Goal: Check status

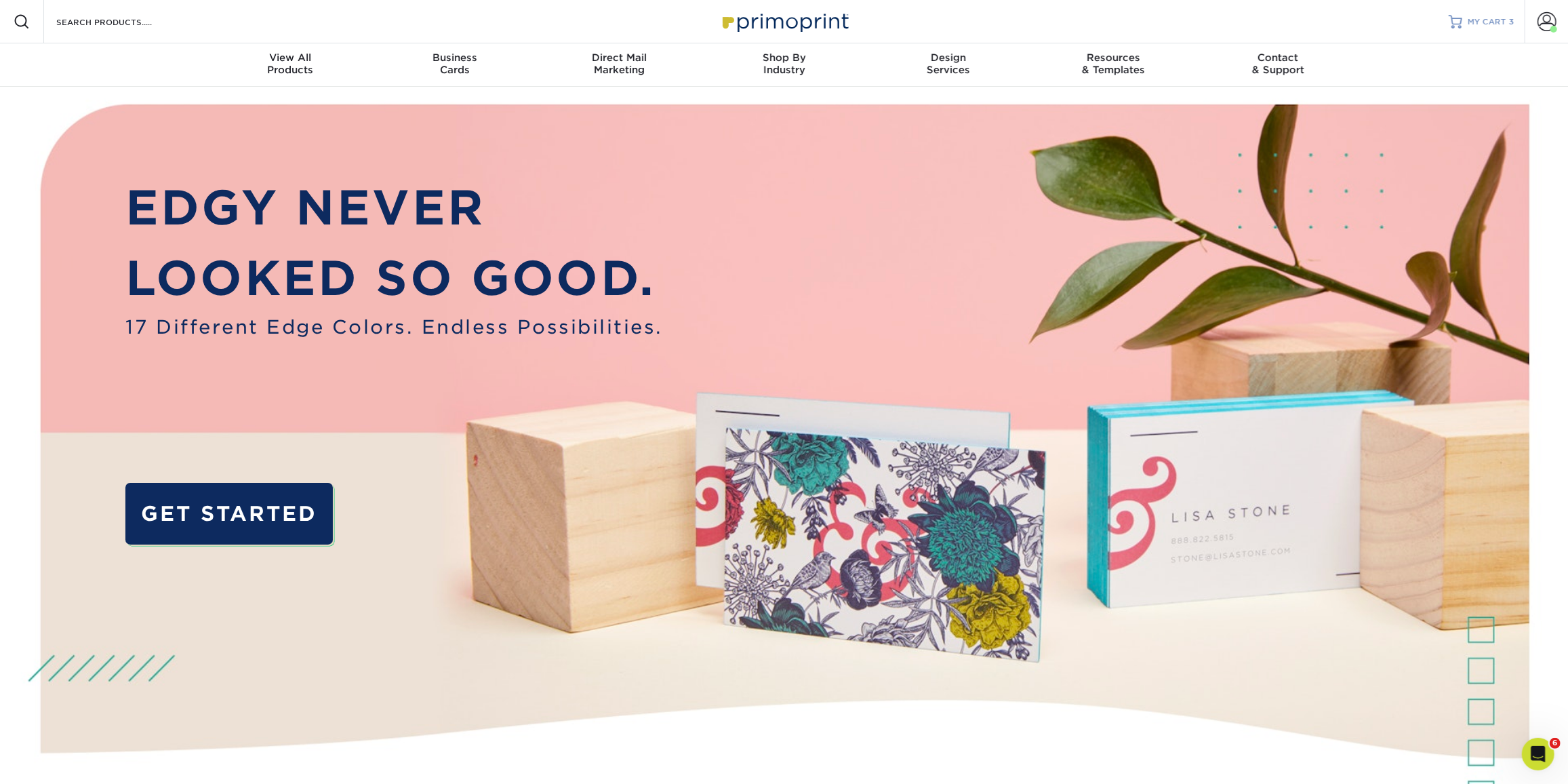
click at [1488, 22] on span "MY CART" at bounding box center [1487, 22] width 38 height 11
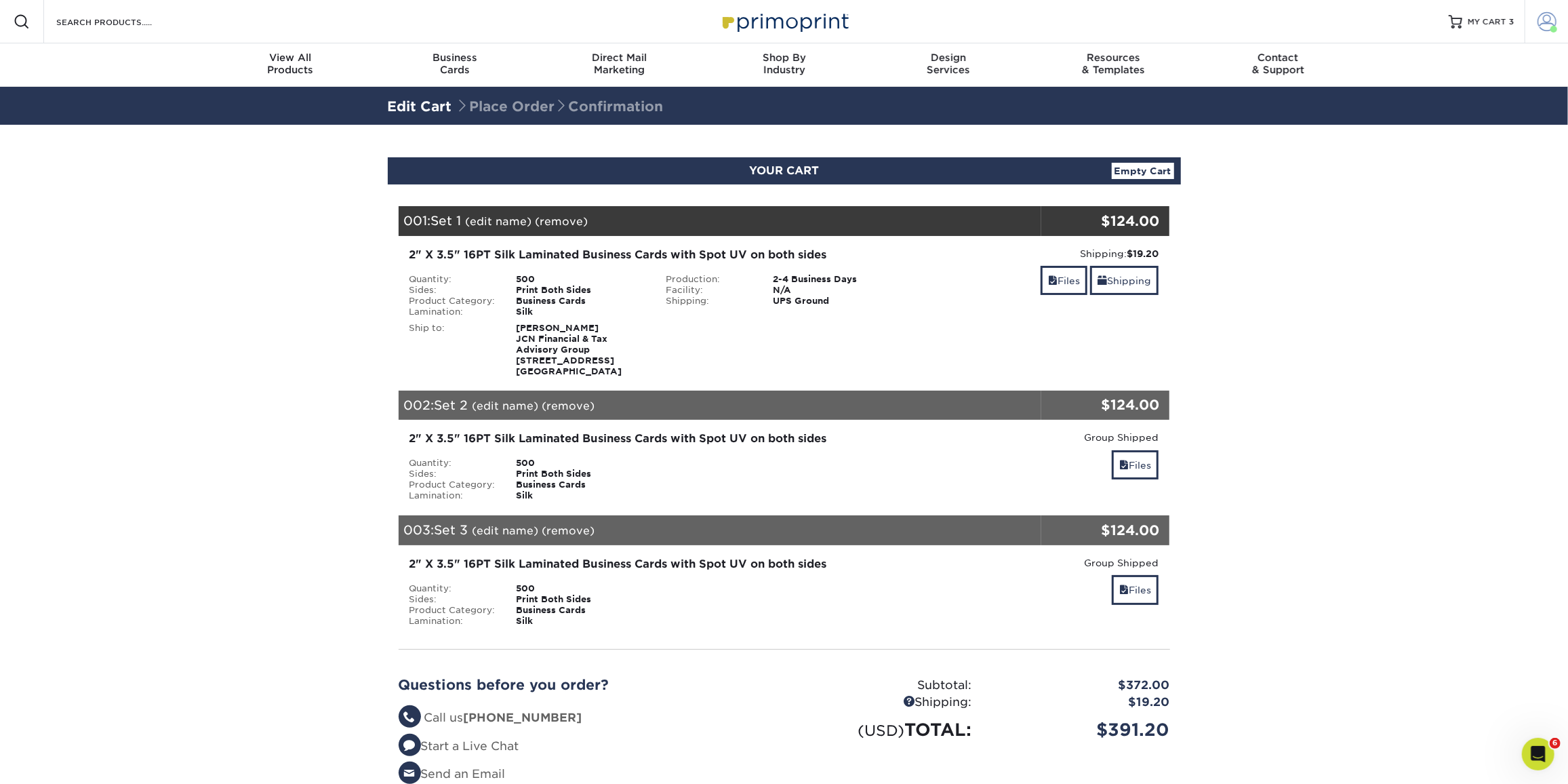
click at [1547, 28] on span at bounding box center [1547, 22] width 19 height 19
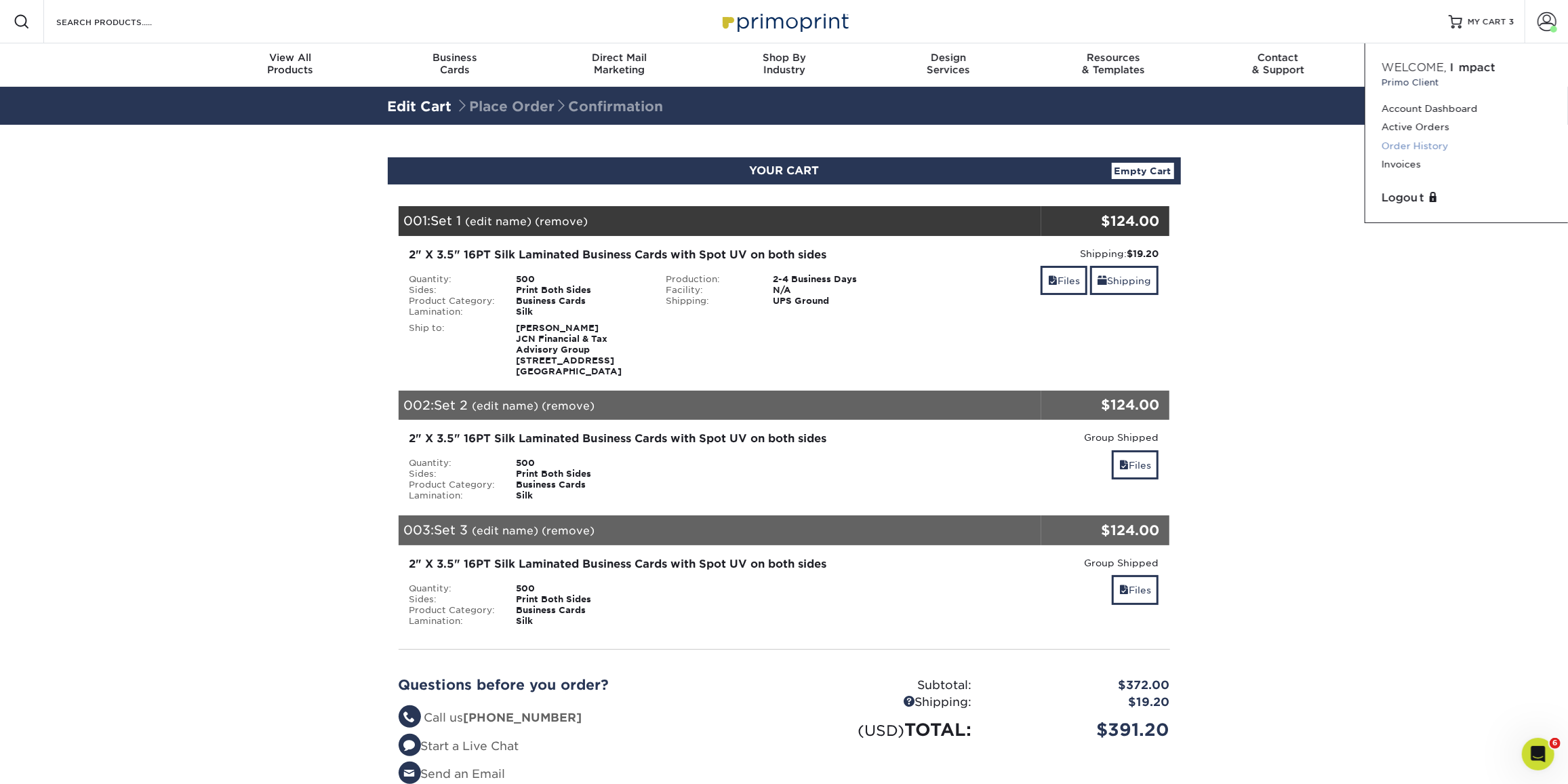
click at [1428, 152] on link "Order History" at bounding box center [1466, 146] width 170 height 18
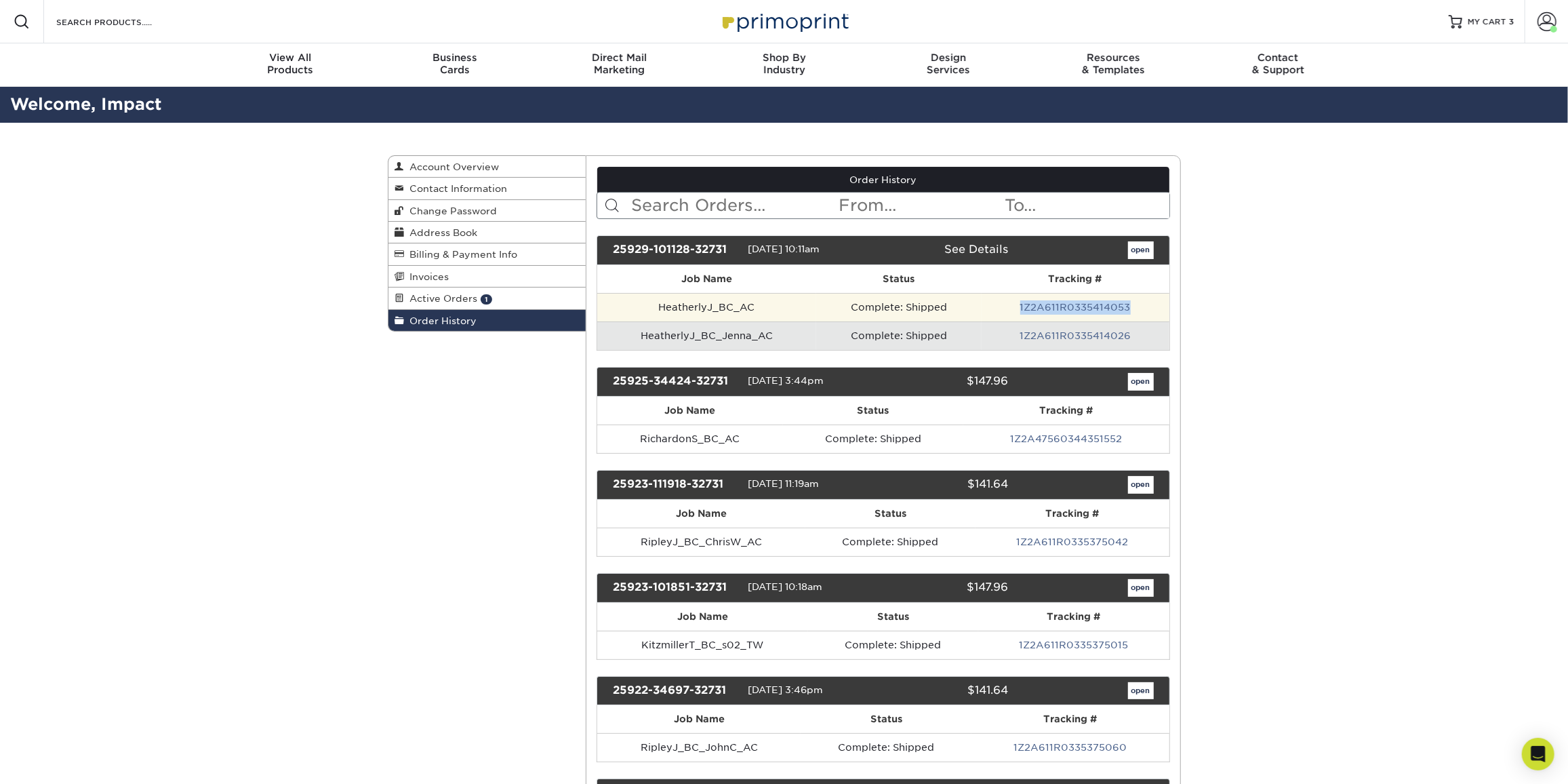
drag, startPoint x: 984, startPoint y: 297, endPoint x: 1142, endPoint y: 300, distance: 158.0
click at [1142, 300] on td "1Z2A611R0335414053" at bounding box center [1075, 307] width 188 height 29
copy link "1Z2A611R0335414053"
